Goal: Information Seeking & Learning: Learn about a topic

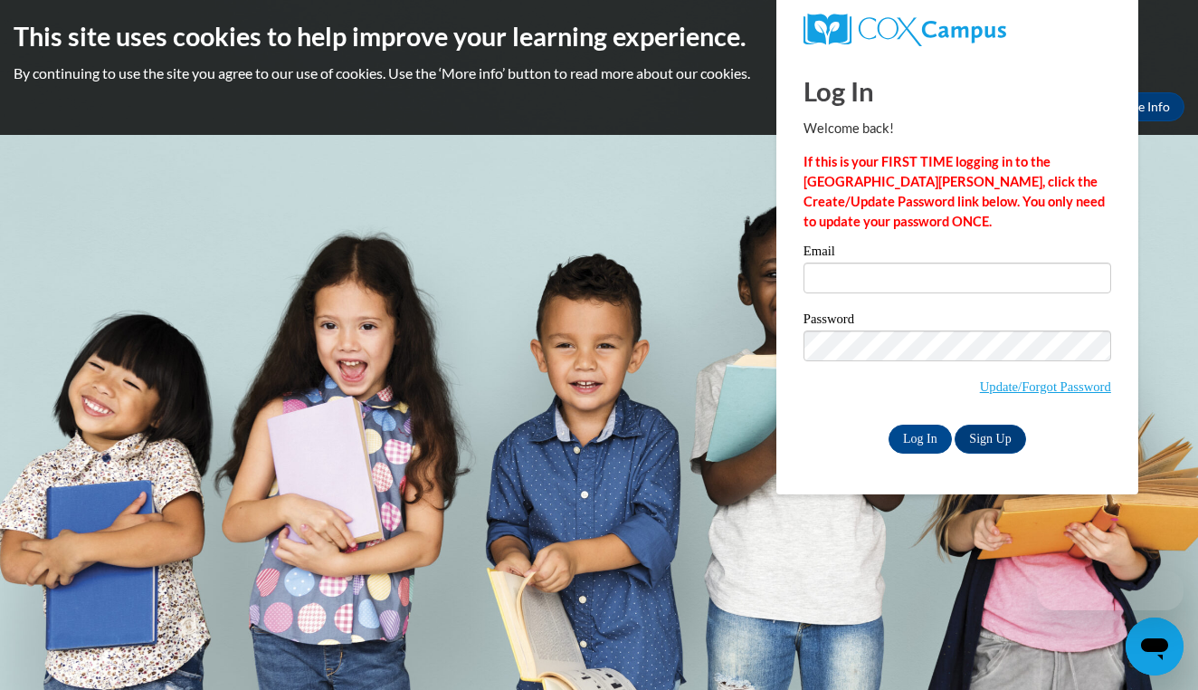
click at [850, 294] on div "Email" at bounding box center [958, 275] width 308 height 62
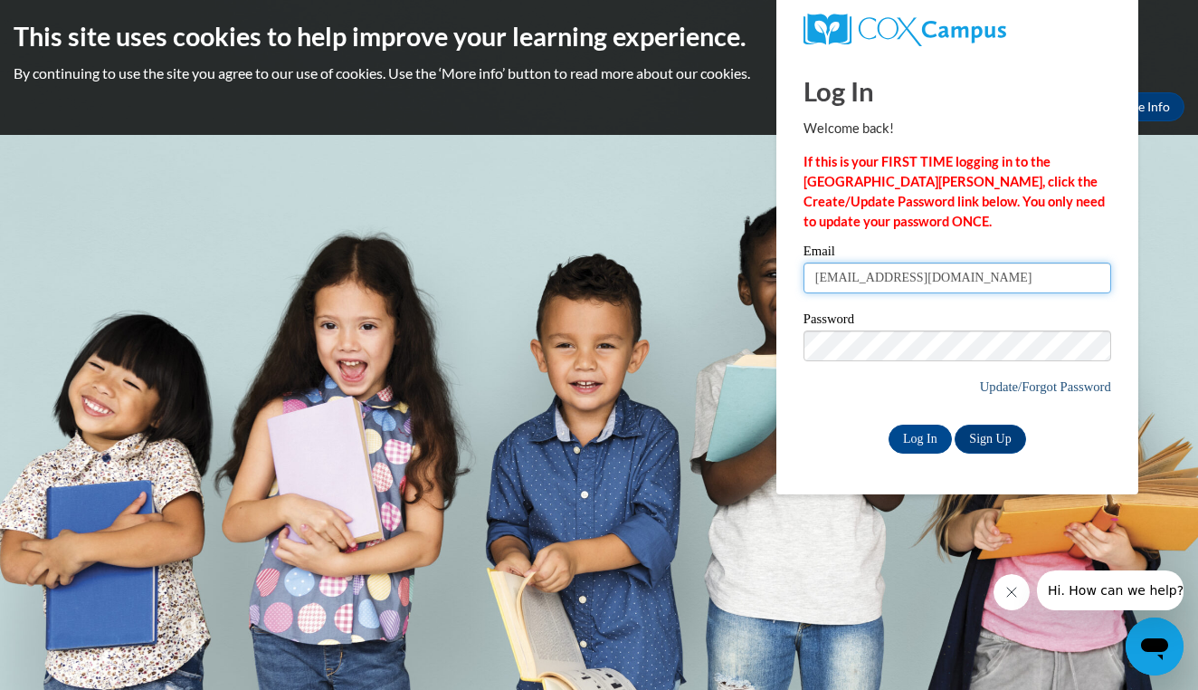
type input "sayleamartin@gmail.com"
click at [994, 381] on link "Update/Forgot Password" at bounding box center [1045, 386] width 131 height 14
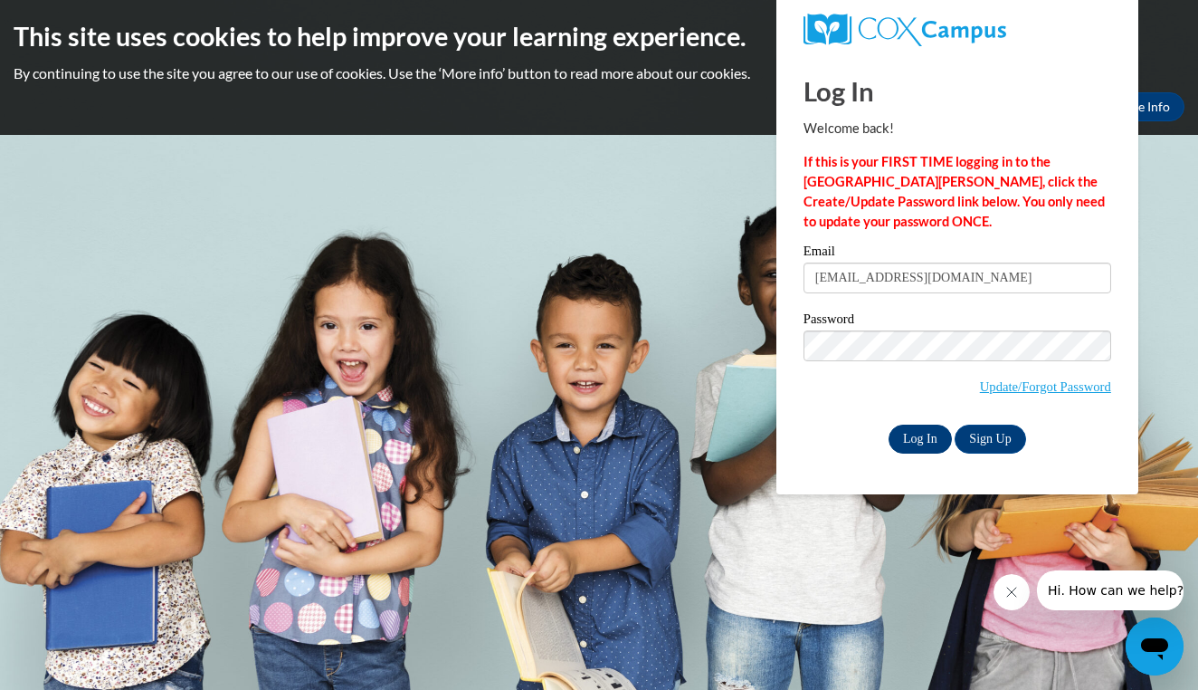
click at [932, 435] on input "Log In" at bounding box center [920, 438] width 63 height 29
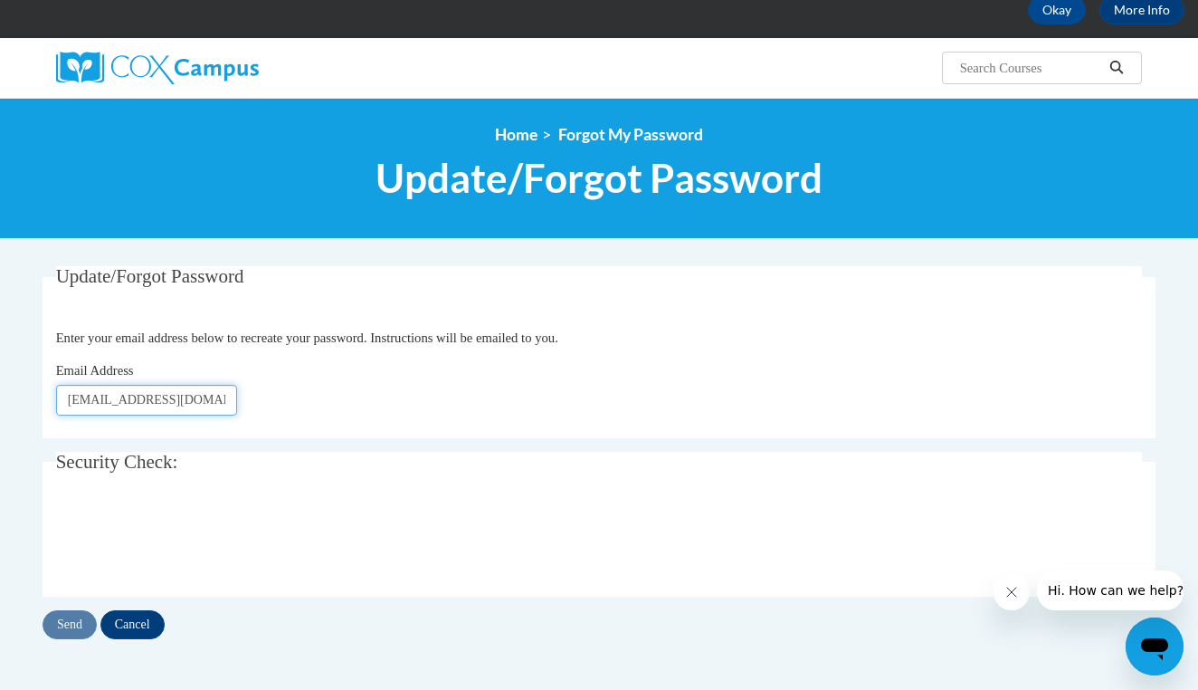
scroll to position [123, 0]
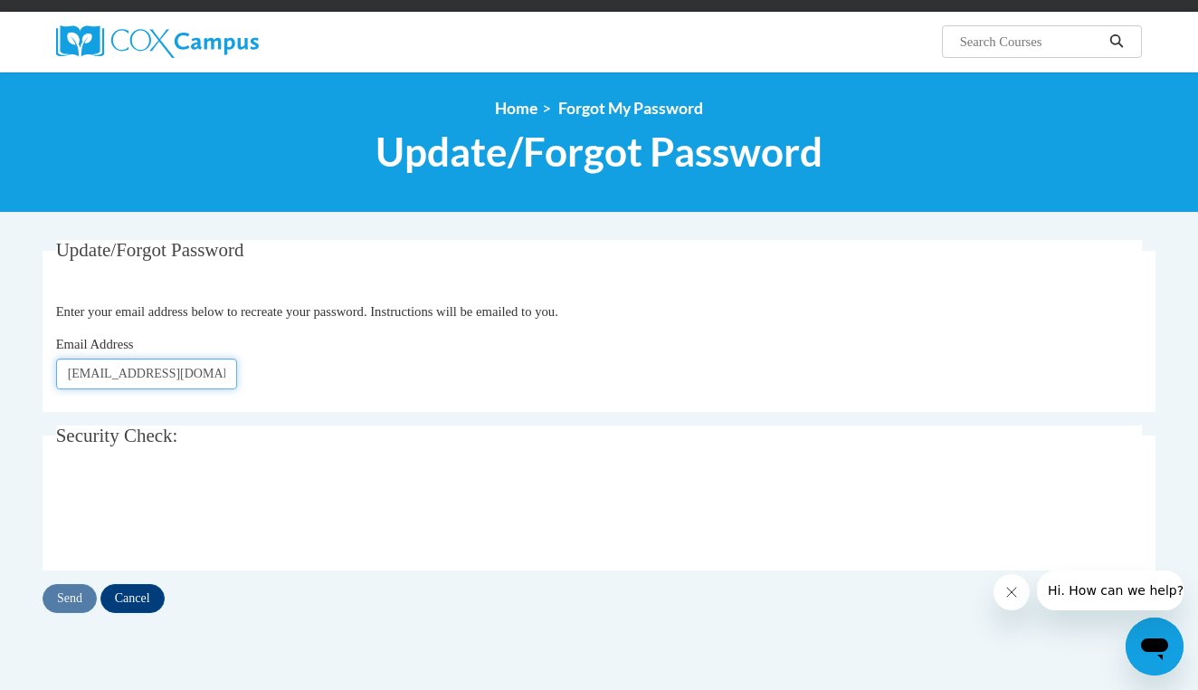
type input "[EMAIL_ADDRESS][DOMAIN_NAME]"
click at [79, 590] on input "Send" at bounding box center [70, 598] width 54 height 29
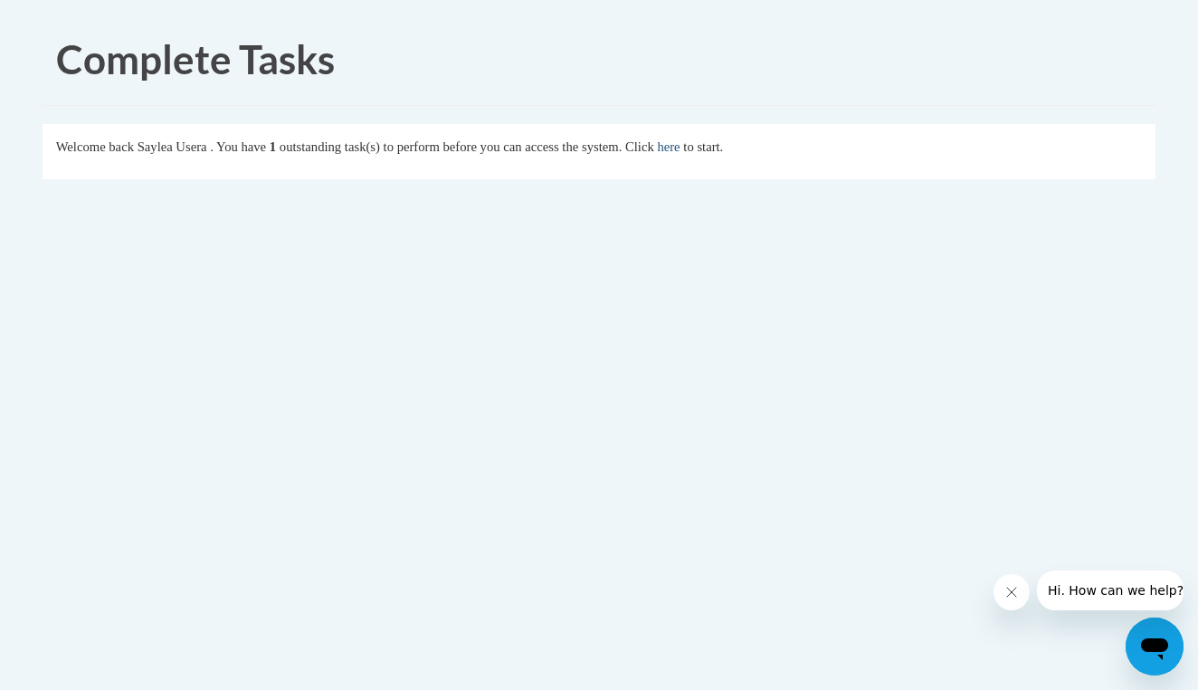
click at [680, 149] on link "here" at bounding box center [668, 146] width 23 height 14
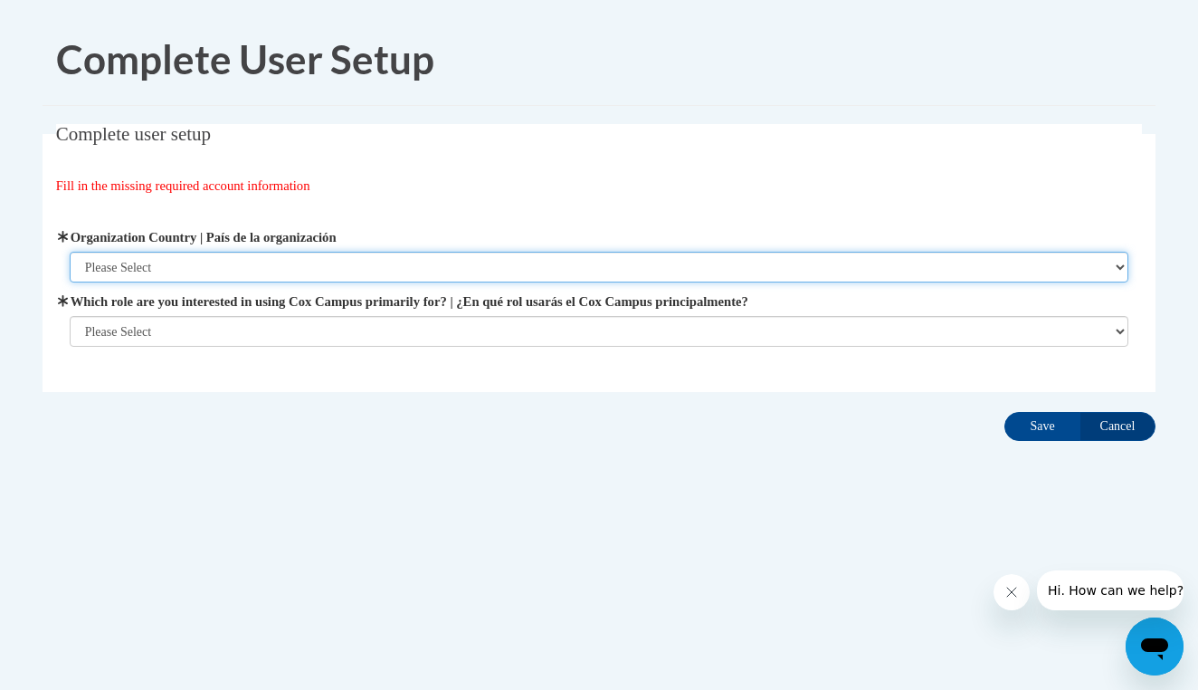
select select "ad49bcad-a171-4b2e-b99c-48b446064914"
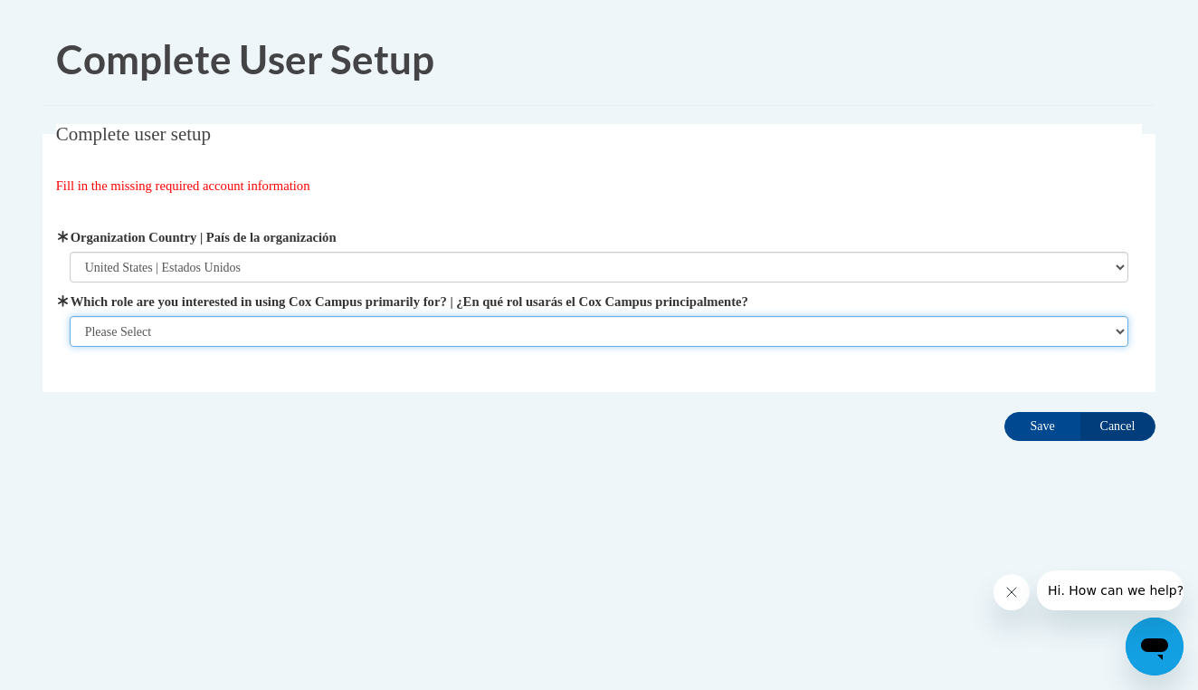
select select "fbf2d438-af2f-41f8-98f1-81c410e29de3"
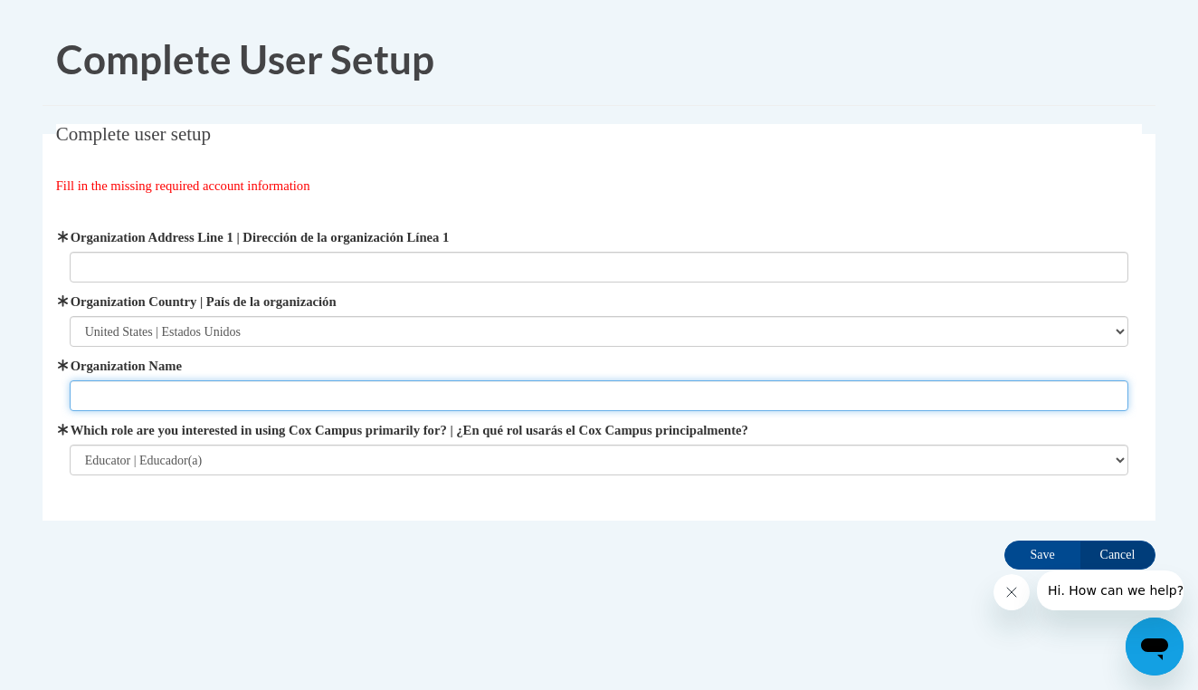
click at [477, 406] on input "Organization Name" at bounding box center [600, 395] width 1060 height 31
type input "School district of waukesha"
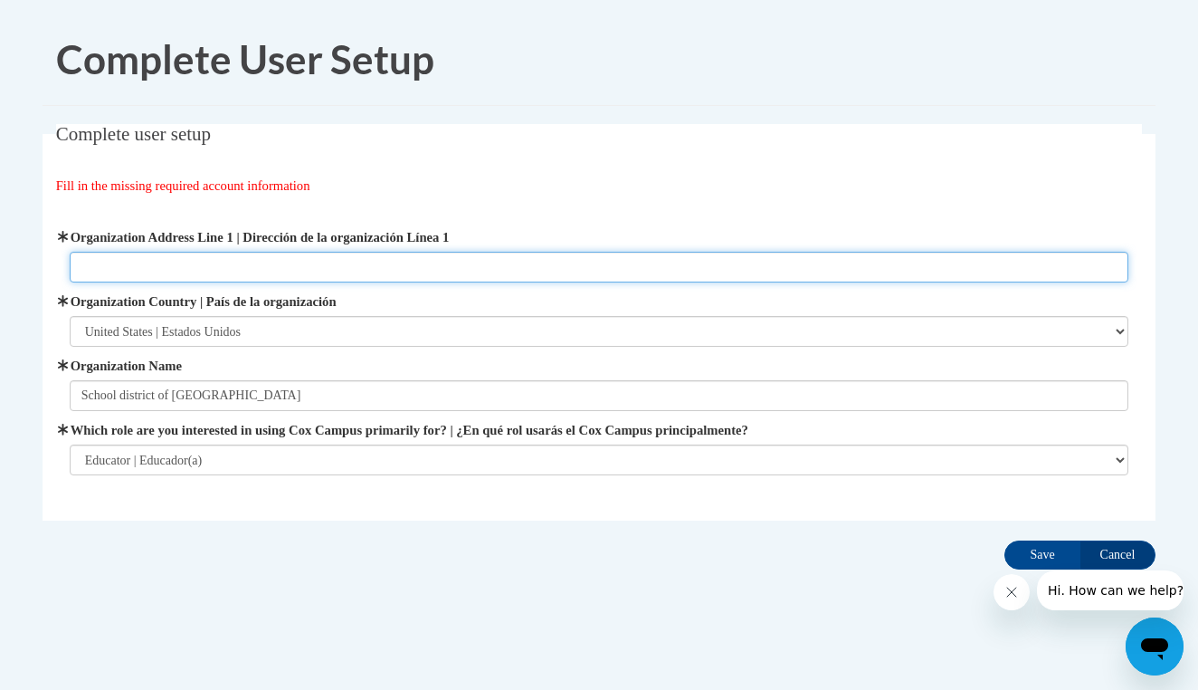
drag, startPoint x: 476, startPoint y: 406, endPoint x: 491, endPoint y: 265, distance: 142.0
click at [491, 265] on input "Organization Address Line 1 | Dirección de la organización Línea 1" at bounding box center [600, 267] width 1060 height 31
type input "301 Hyde Park Ave, Waukesha Wisconsin"
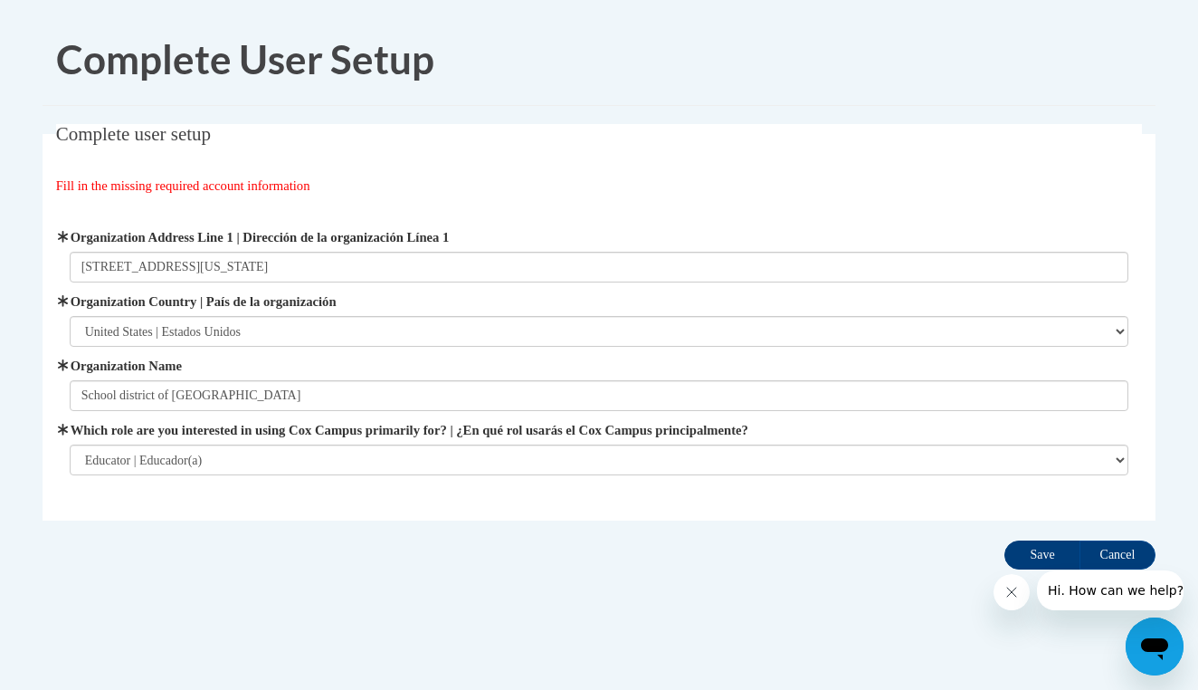
click at [1043, 543] on input "Save" at bounding box center [1043, 554] width 76 height 29
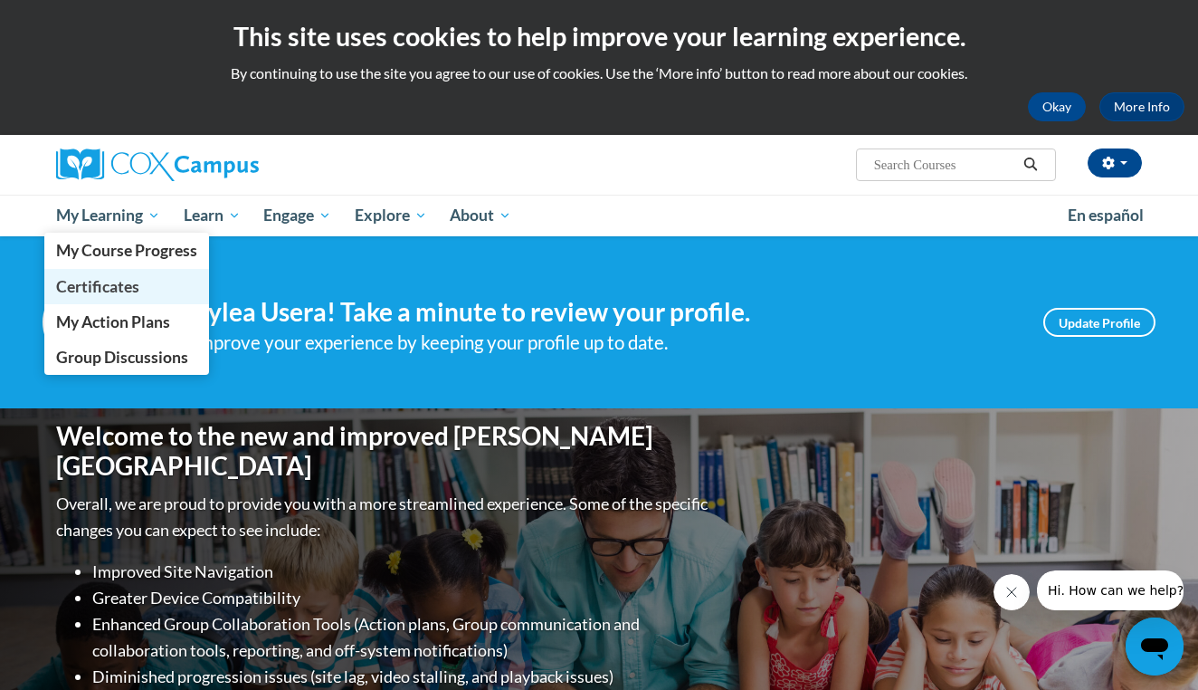
click at [123, 291] on span "Certificates" at bounding box center [97, 286] width 83 height 19
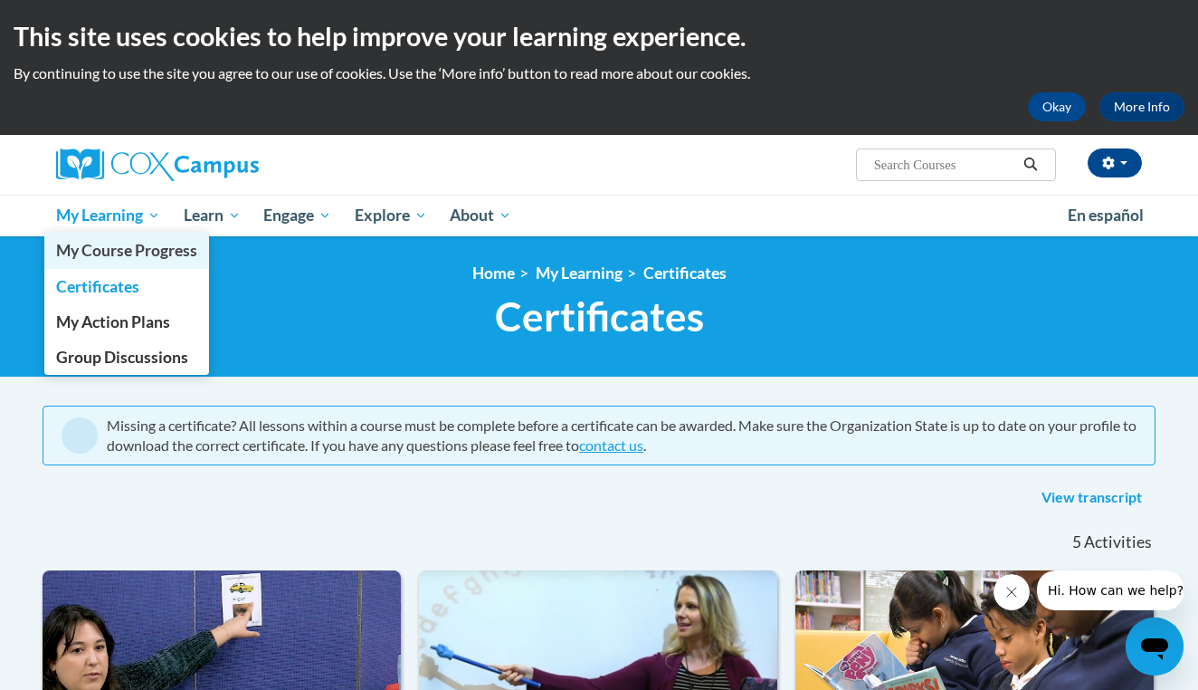
click at [125, 248] on span "My Course Progress" at bounding box center [126, 250] width 141 height 19
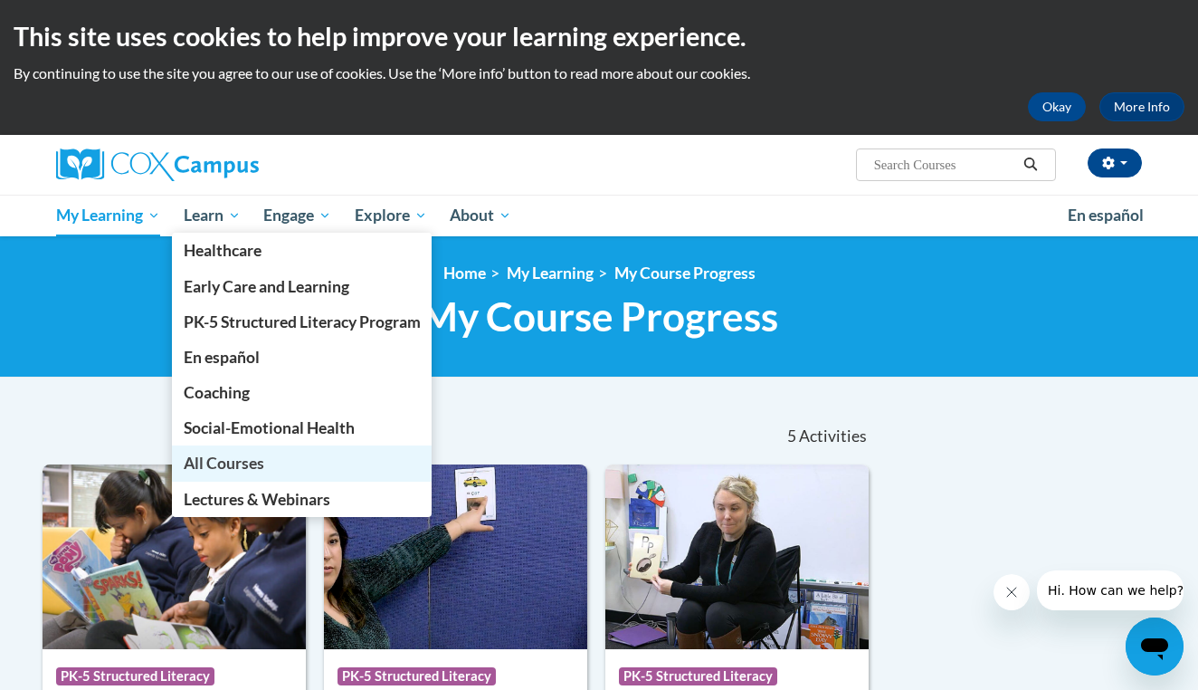
click at [226, 467] on span "All Courses" at bounding box center [224, 462] width 81 height 19
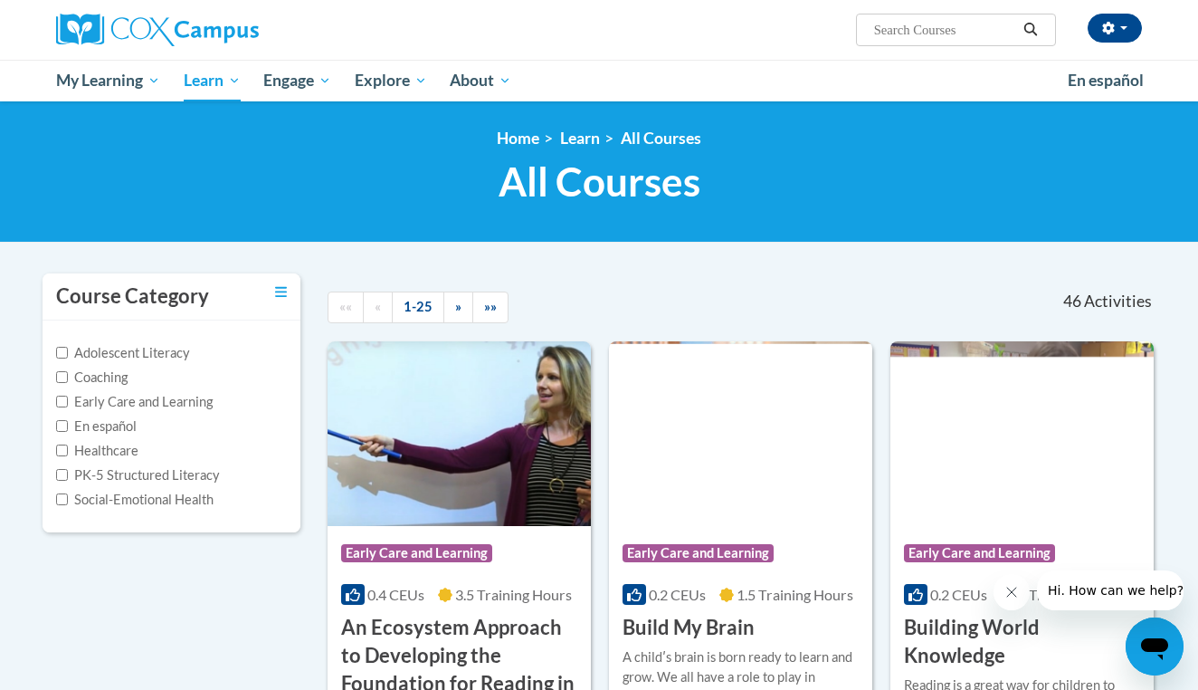
scroll to position [129, 0]
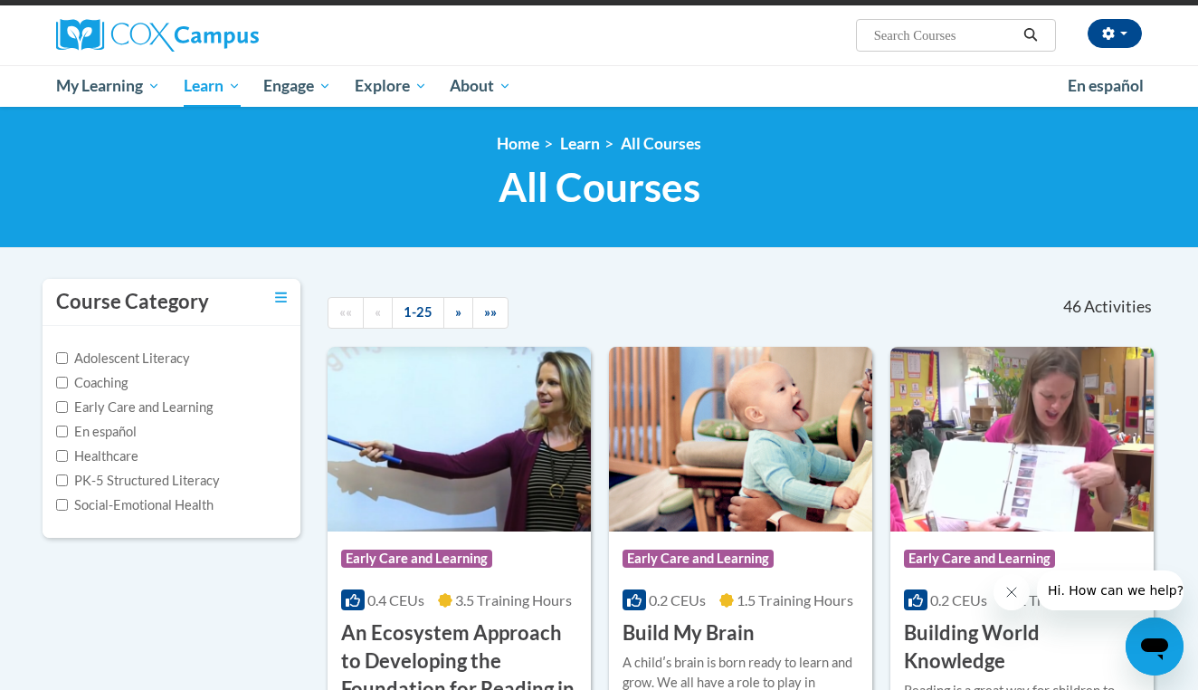
click at [922, 40] on input "Search..." at bounding box center [944, 35] width 145 height 22
type input "fluenct"
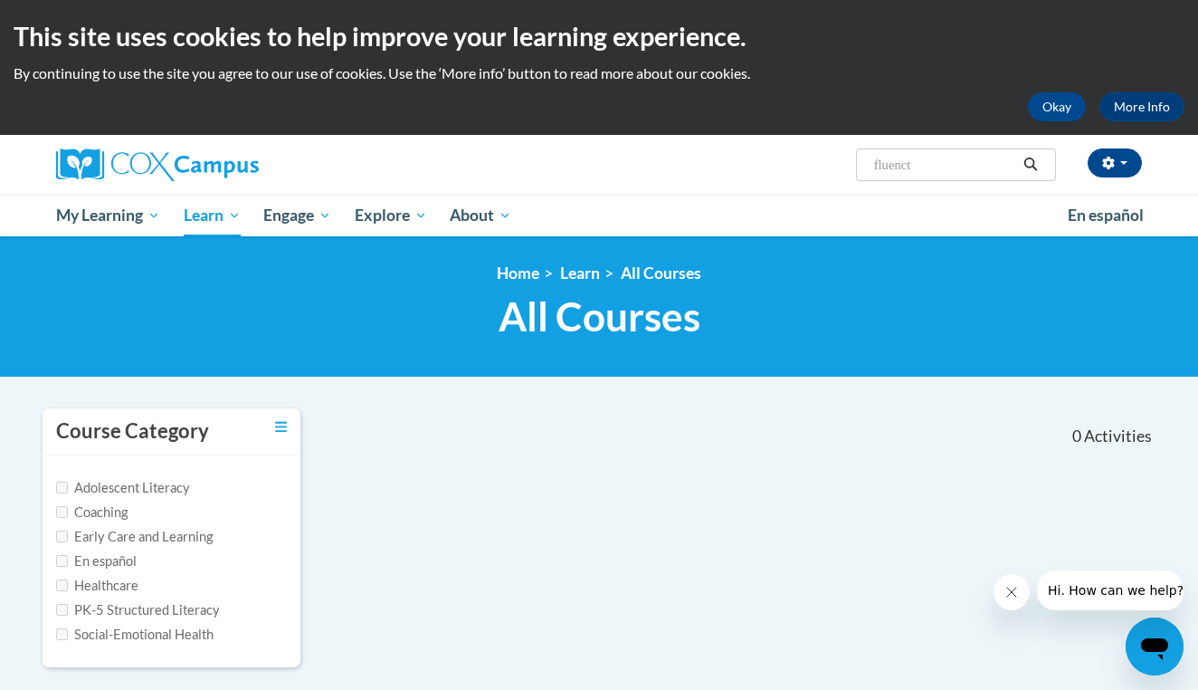
click at [938, 164] on input "fluenct" at bounding box center [944, 165] width 145 height 22
type input "fluency"
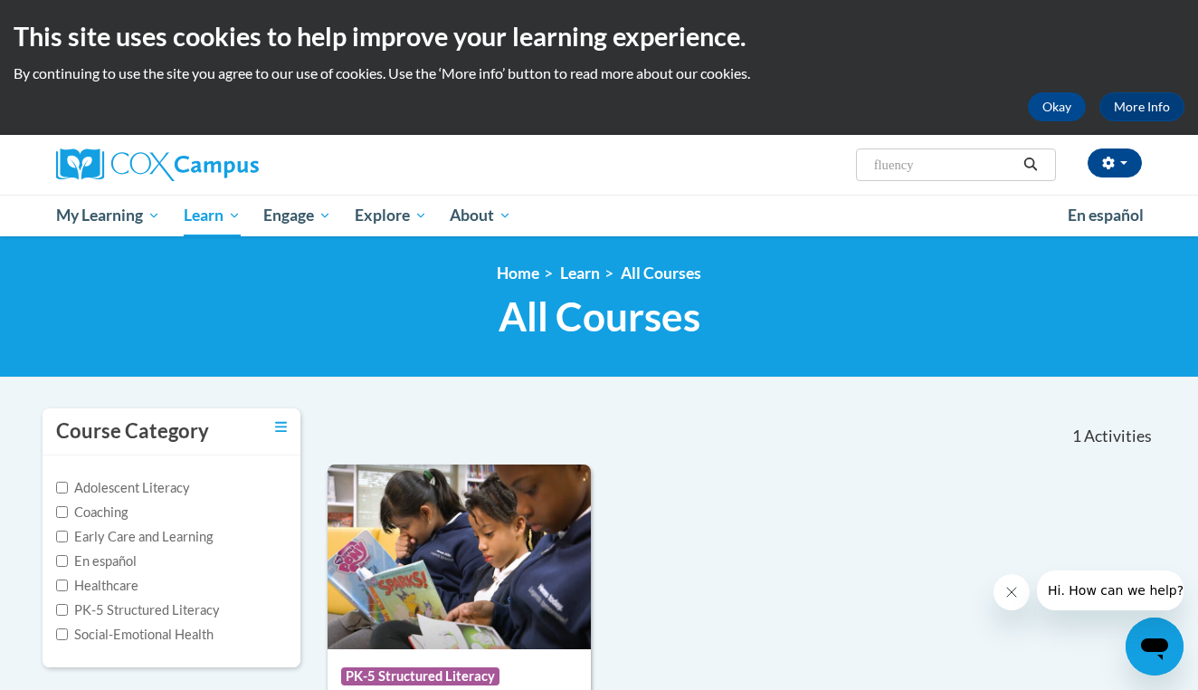
click at [910, 167] on input "fluency" at bounding box center [944, 165] width 145 height 22
drag, startPoint x: 919, startPoint y: 167, endPoint x: 786, endPoint y: 167, distance: 132.1
click at [786, 167] on div "Saylea Usera ([GEOGRAPHIC_DATA]/[GEOGRAPHIC_DATA] UTC-05:00) My Profile Inbox M…" at bounding box center [785, 158] width 742 height 46
type input "vocabulary"
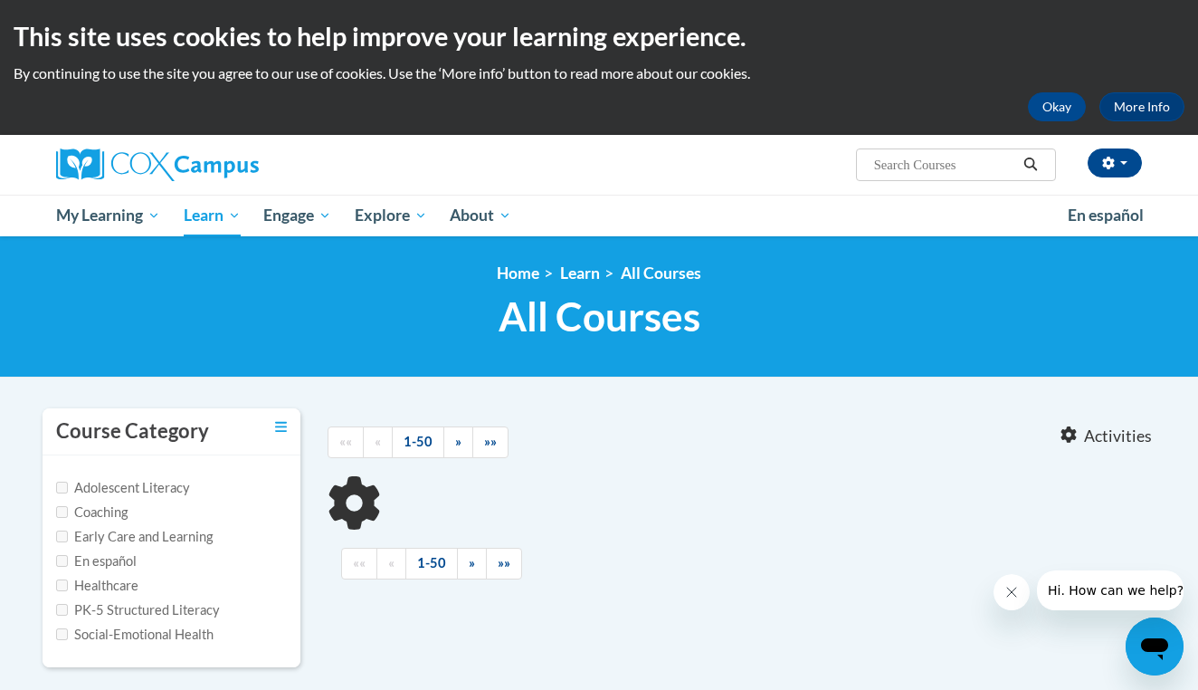
type input "vocabulary"
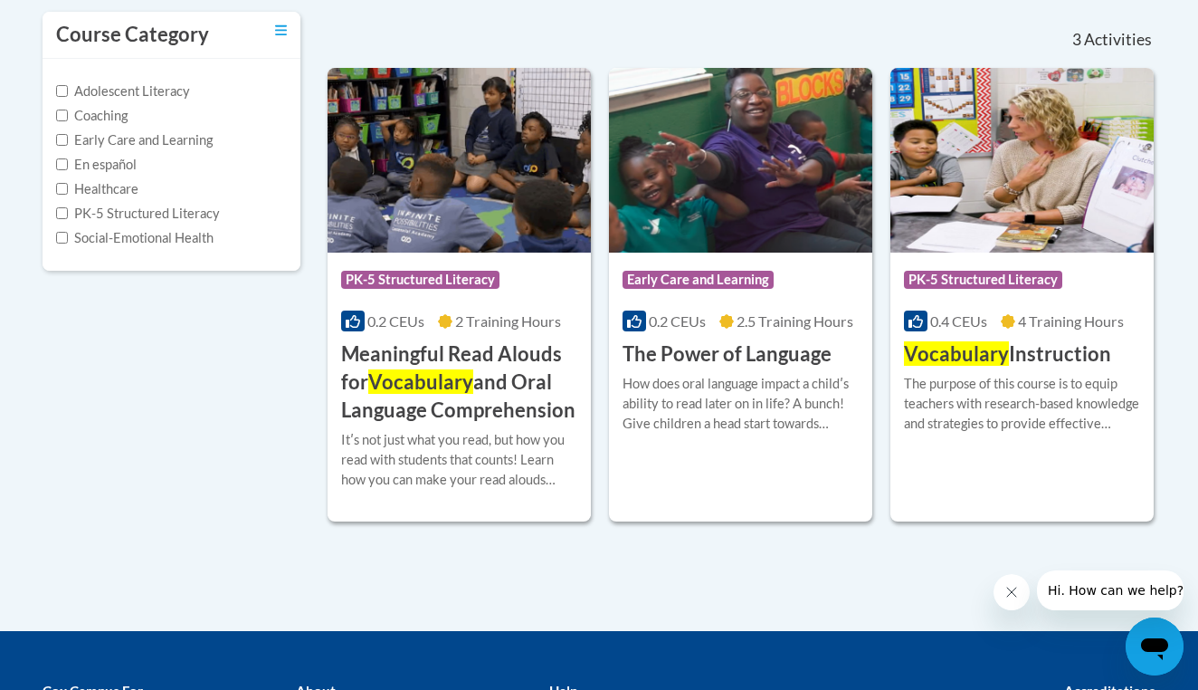
scroll to position [396, 0]
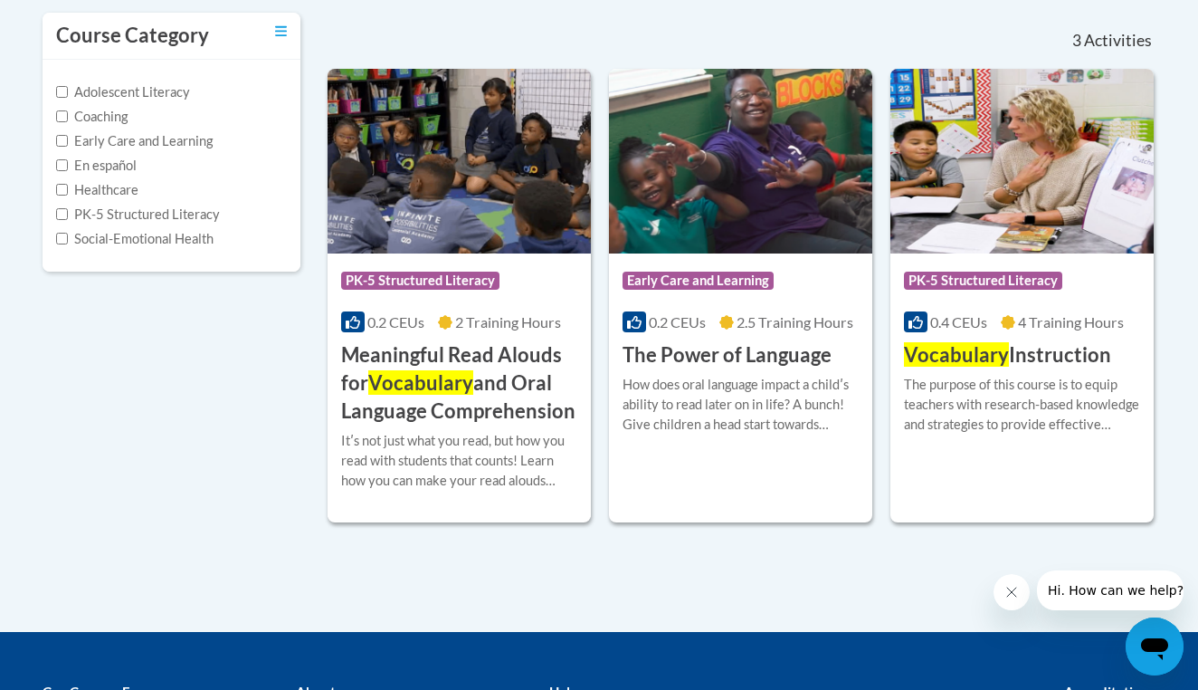
click at [1002, 315] on icon at bounding box center [1008, 322] width 14 height 14
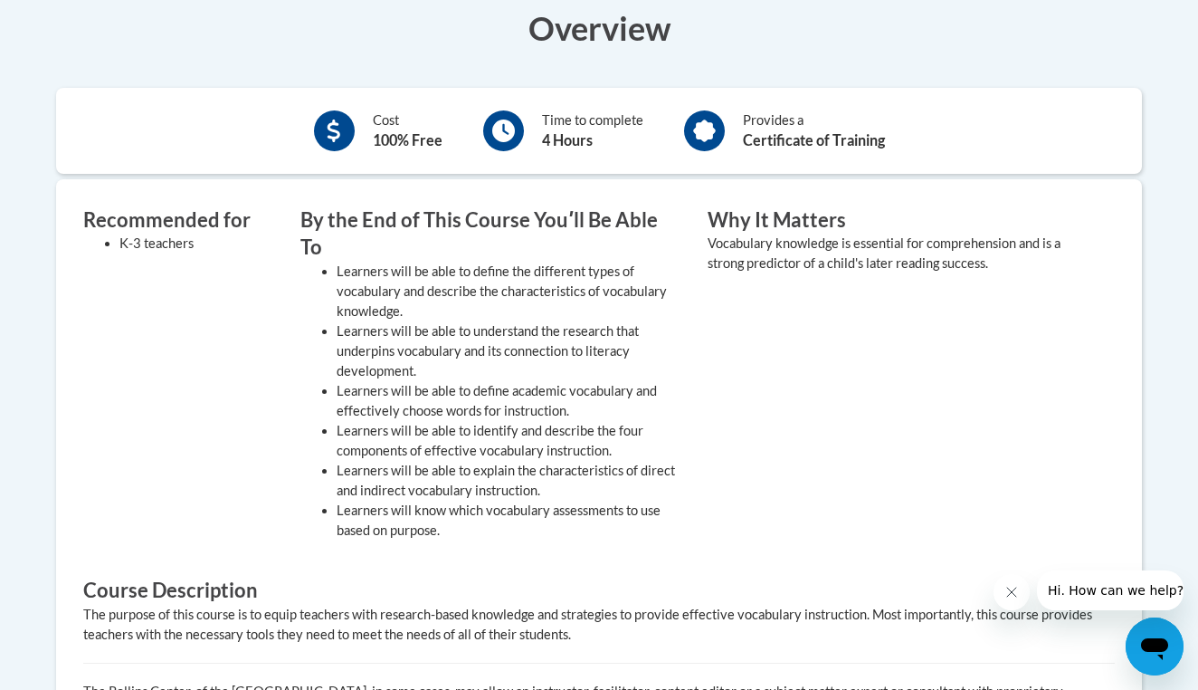
scroll to position [445, 0]
